Goal: Information Seeking & Learning: Learn about a topic

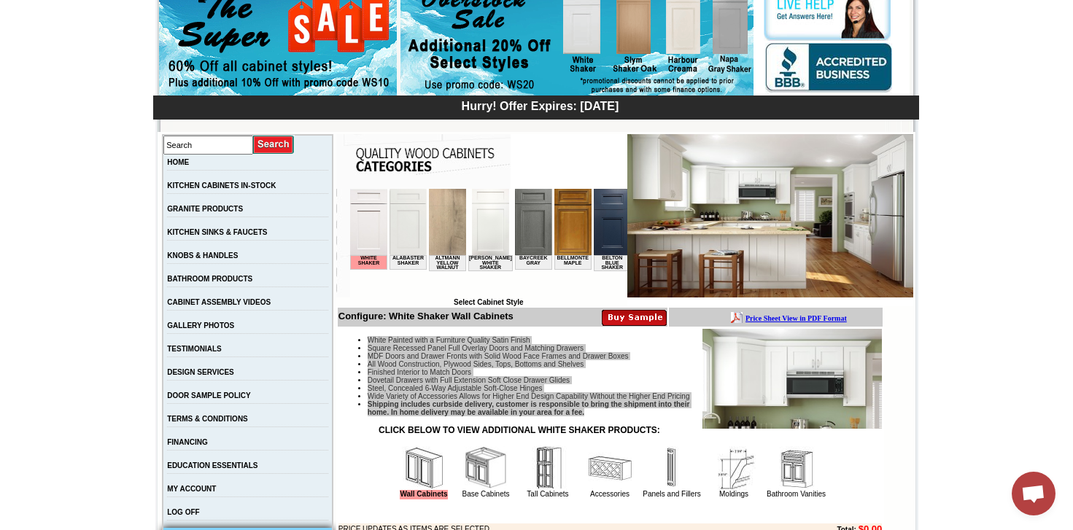
click at [402, 223] on img at bounding box center [407, 222] width 37 height 66
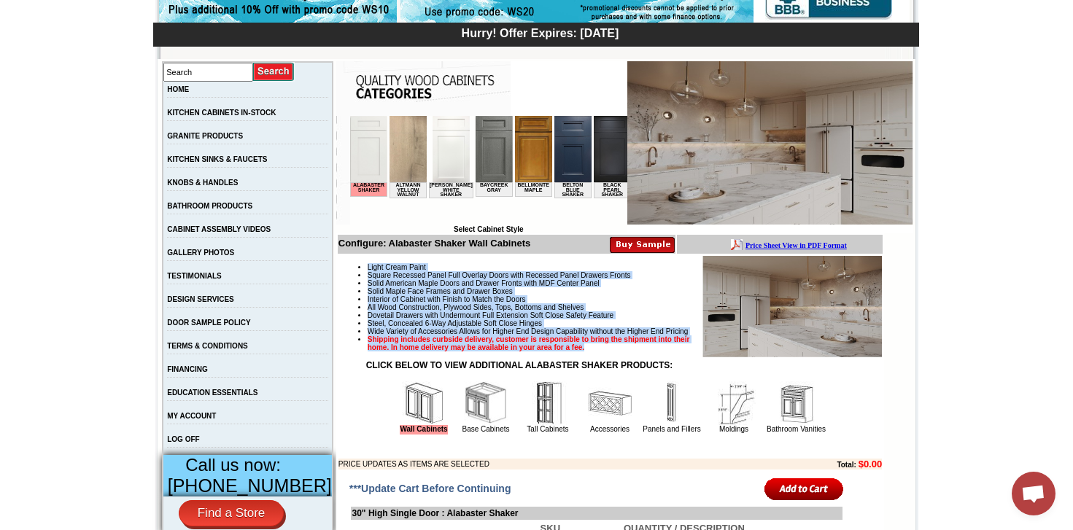
drag, startPoint x: 353, startPoint y: 268, endPoint x: 700, endPoint y: 368, distance: 361.2
click at [700, 351] on ul "Light Cream Paint Square Recessed Panel Full Overlay Doors with Recessed Panel …" at bounding box center [609, 307] width 543 height 88
copy ul "Light Cream Paint Square Recessed Panel Full Overlay Doors with Recessed Panel …"
click at [189, 89] on link "HOME" at bounding box center [178, 89] width 22 height 8
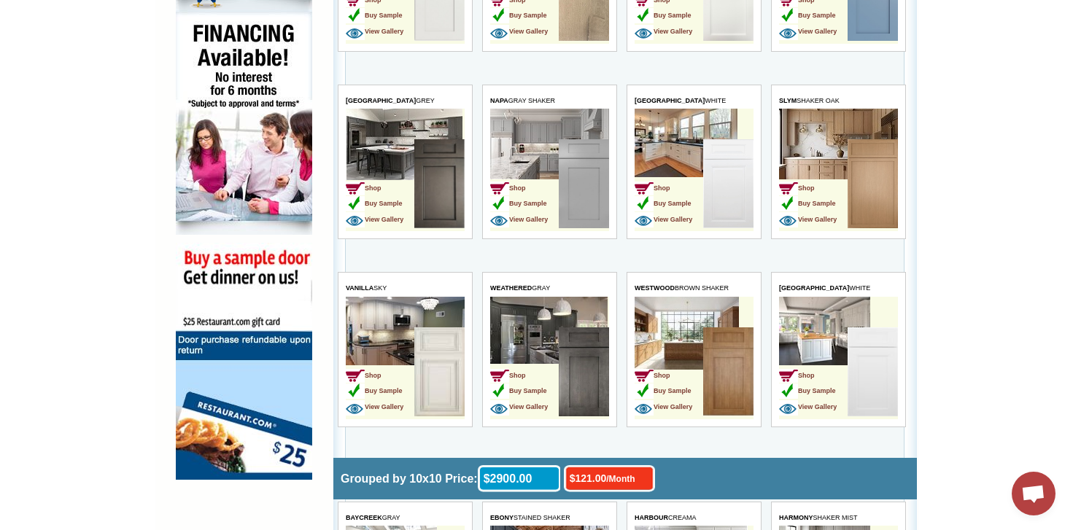
scroll to position [948, 0]
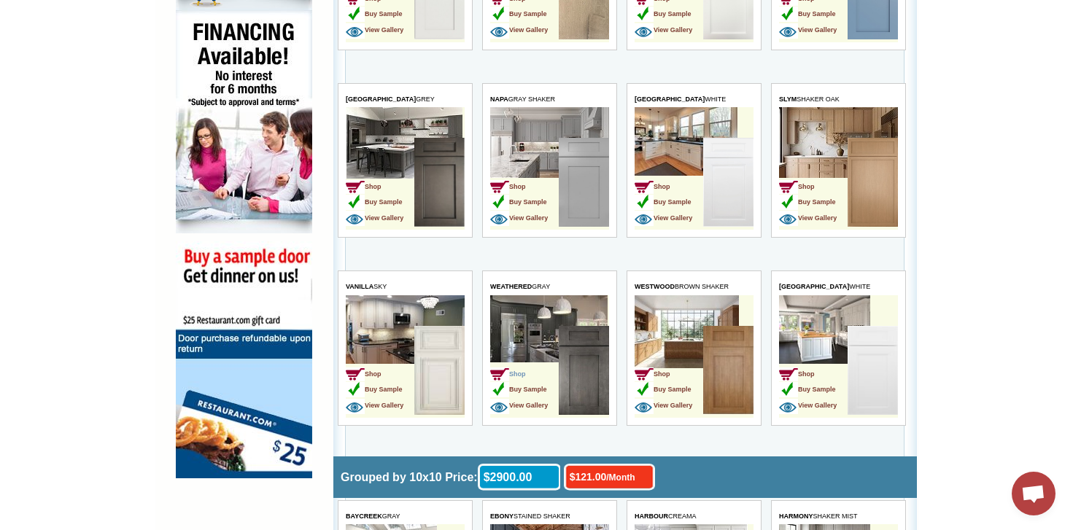
click at [519, 370] on span "Shop" at bounding box center [508, 373] width 36 height 7
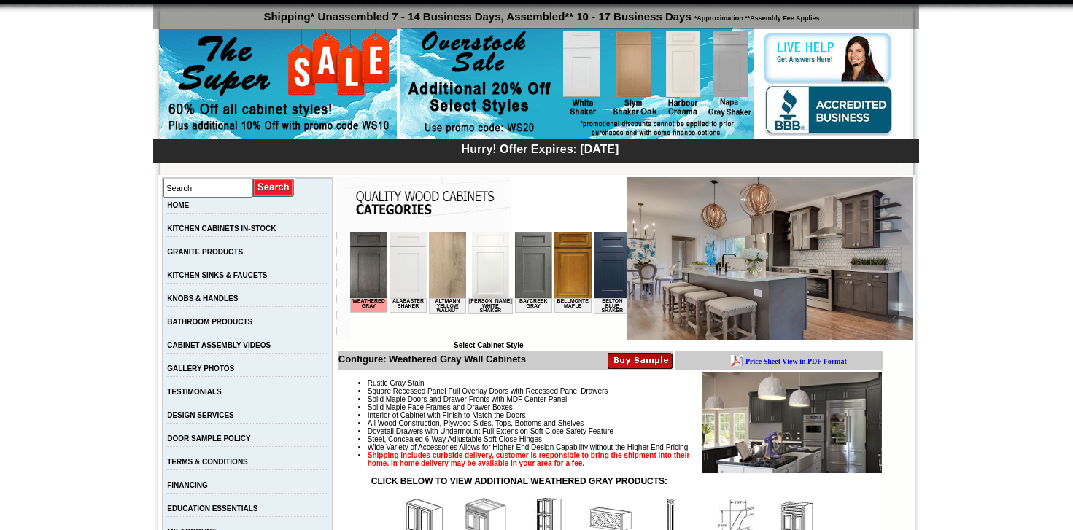
scroll to position [292, 0]
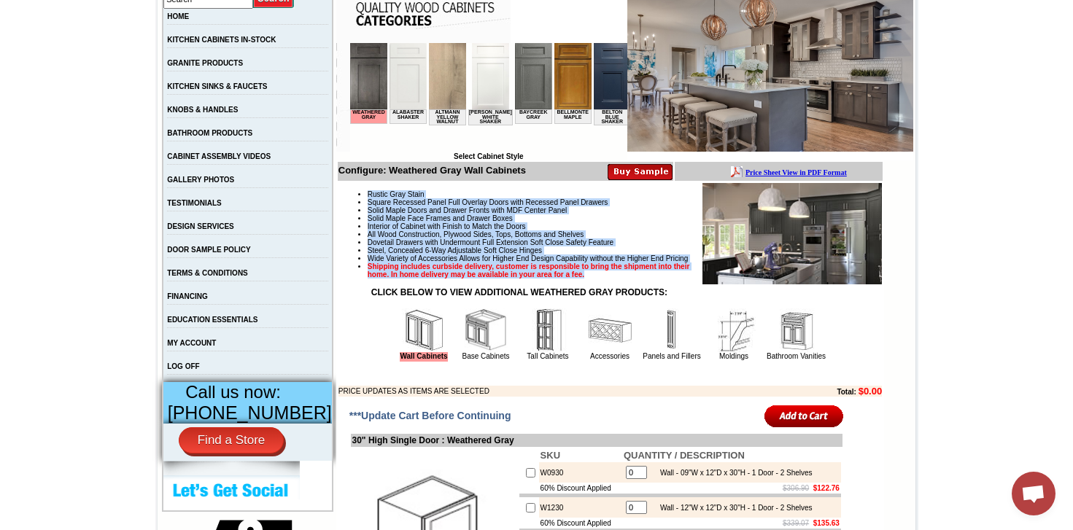
drag, startPoint x: 353, startPoint y: 192, endPoint x: 659, endPoint y: 291, distance: 321.9
click at [659, 279] on ul "Rustic Gray Stain Square Recessed Panel Full Overlay Doors with Recessed Panel …" at bounding box center [609, 234] width 543 height 88
copy ul "Rustic Gray Stain Square Recessed Panel Full Overlay Doors with Recessed Panel …"
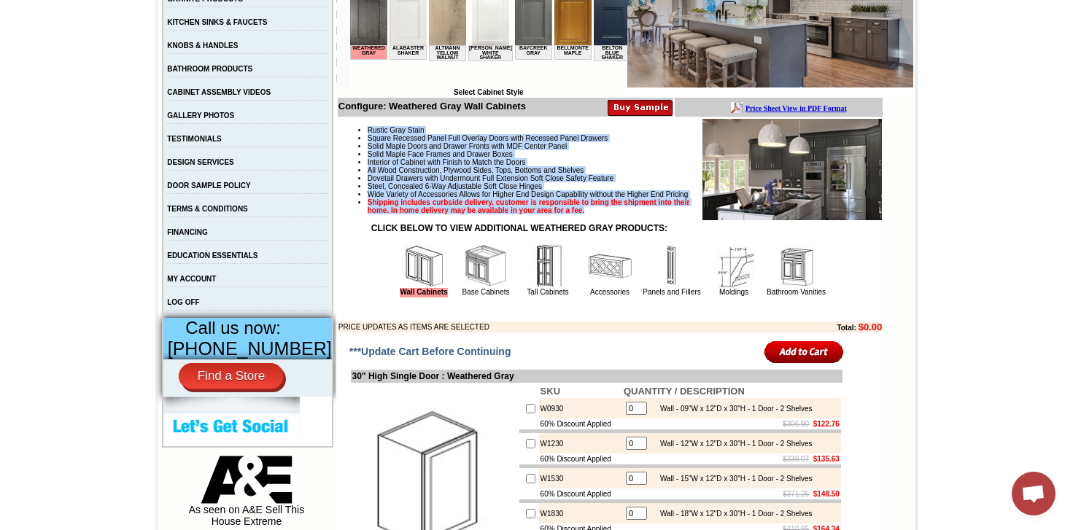
scroll to position [365, 0]
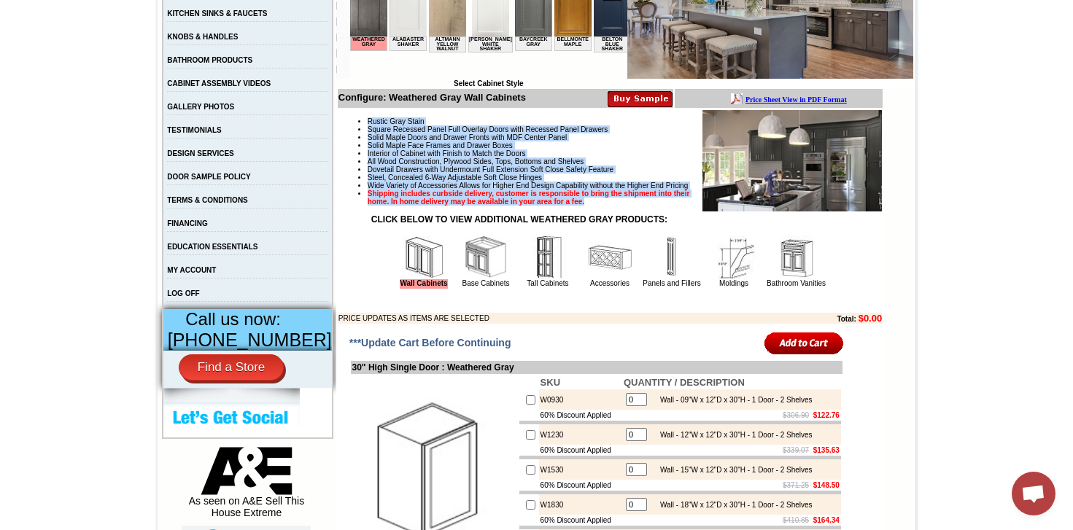
click at [464, 279] on img at bounding box center [486, 258] width 44 height 44
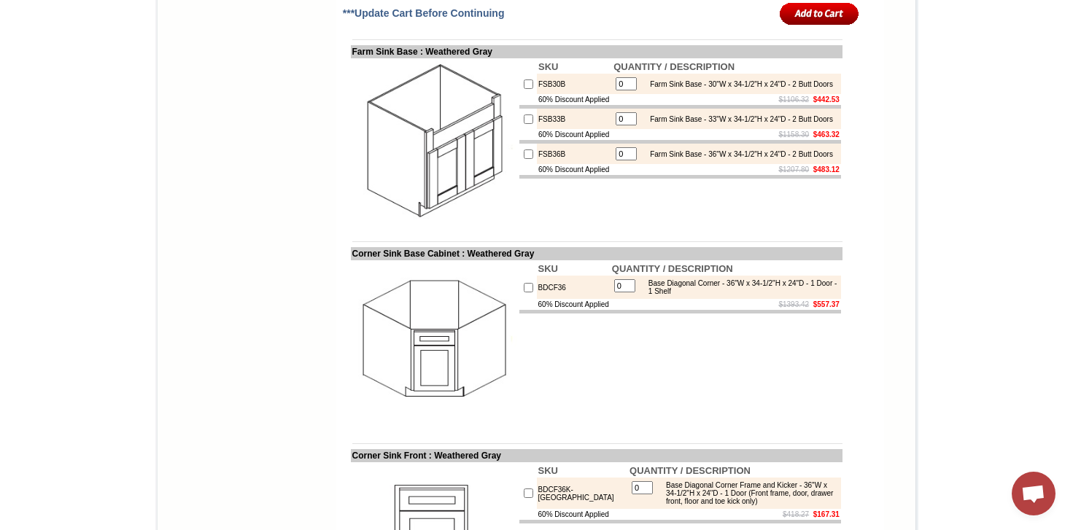
scroll to position [1460, 0]
